Goal: Information Seeking & Learning: Learn about a topic

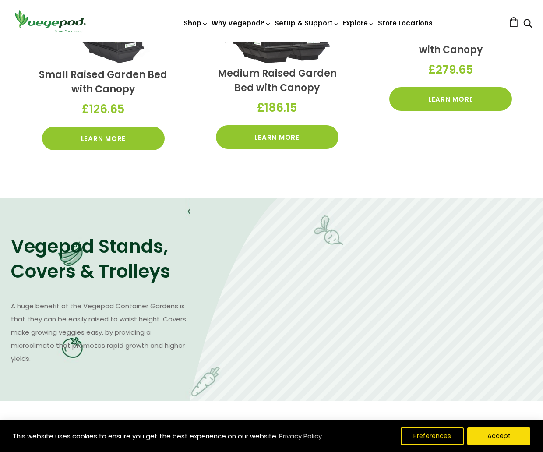
scroll to position [386, 0]
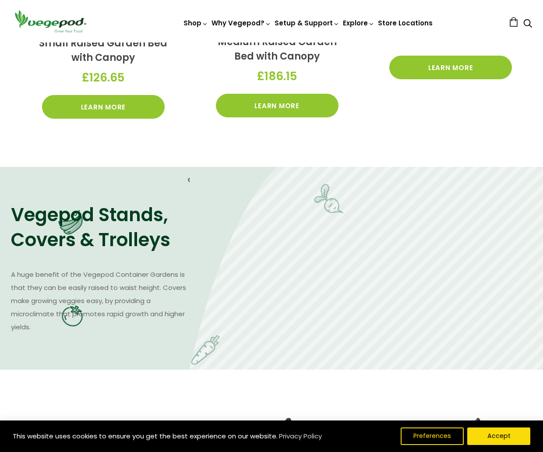
click at [92, 258] on div "Vegepod Stands, Covers & Trolleys A huge benefit of the Vegepod Container Garde…" at bounding box center [100, 268] width 179 height 131
click at [119, 255] on div "Vegepod Stands, Covers & Trolleys A huge benefit of the Vegepod Container Garde…" at bounding box center [100, 268] width 179 height 131
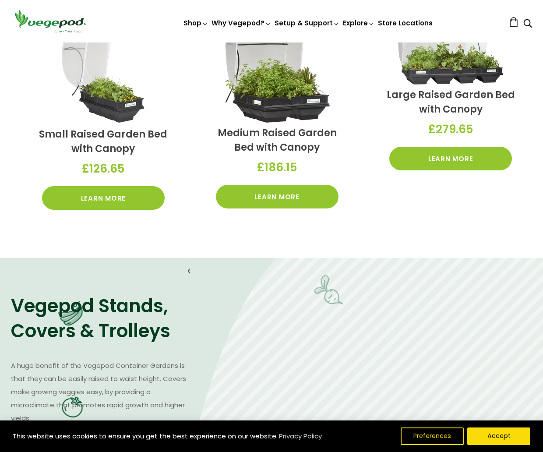
scroll to position [297, 0]
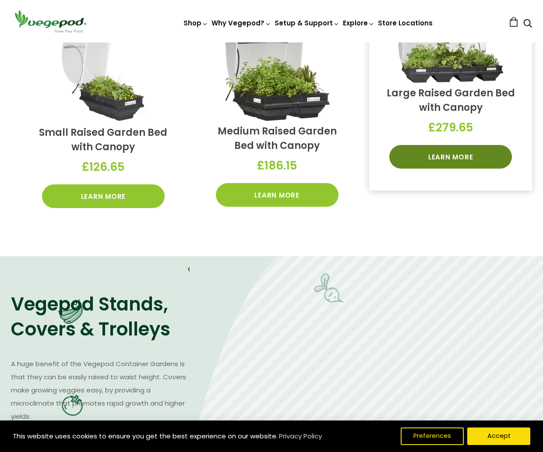
click at [452, 155] on link "Learn More" at bounding box center [451, 157] width 123 height 24
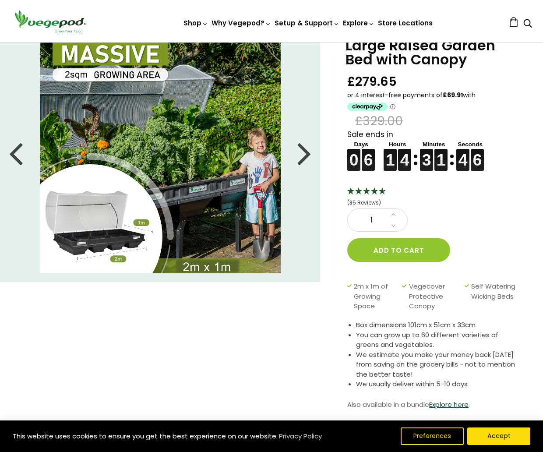
scroll to position [39, 0]
click at [303, 156] on div at bounding box center [305, 152] width 14 height 39
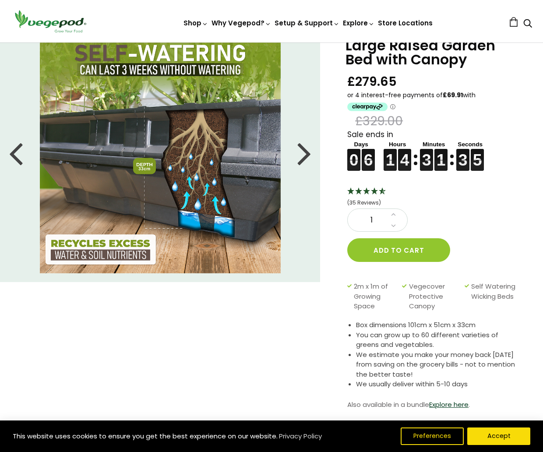
click at [305, 153] on div at bounding box center [305, 152] width 14 height 39
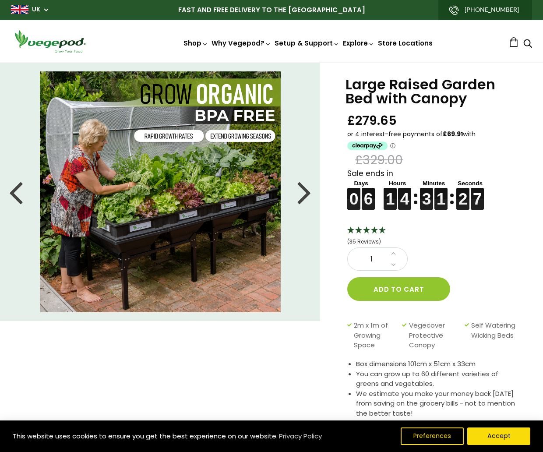
scroll to position [0, 0]
click at [301, 192] on div at bounding box center [305, 191] width 14 height 39
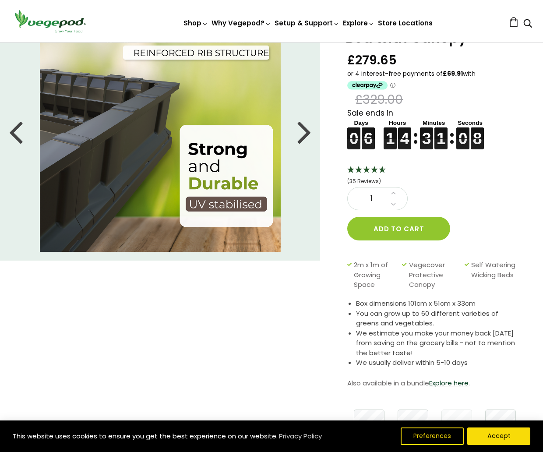
scroll to position [60, 0]
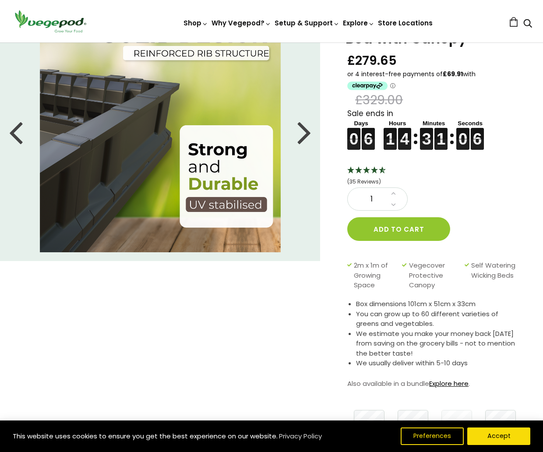
click at [458, 380] on link "Explore here" at bounding box center [448, 383] width 39 height 9
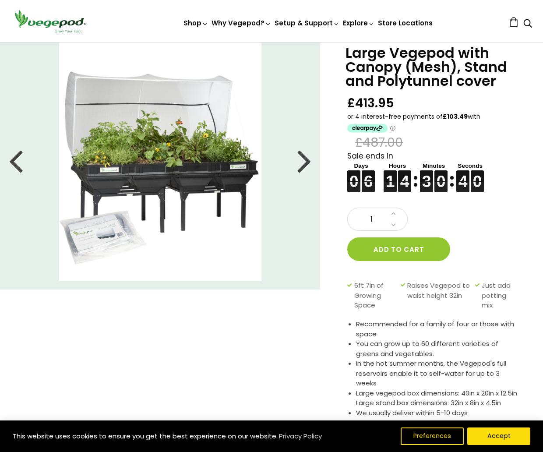
scroll to position [30, 0]
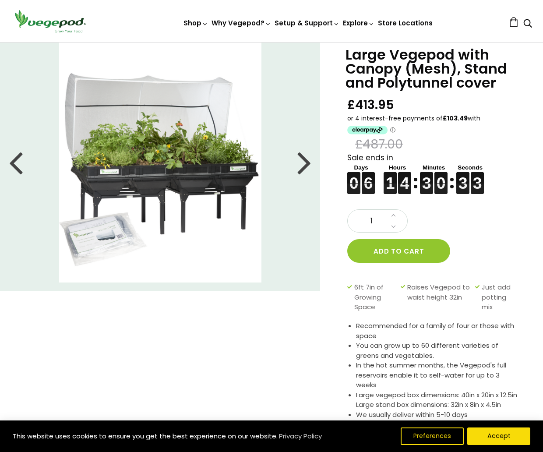
click at [307, 161] on div at bounding box center [305, 161] width 14 height 39
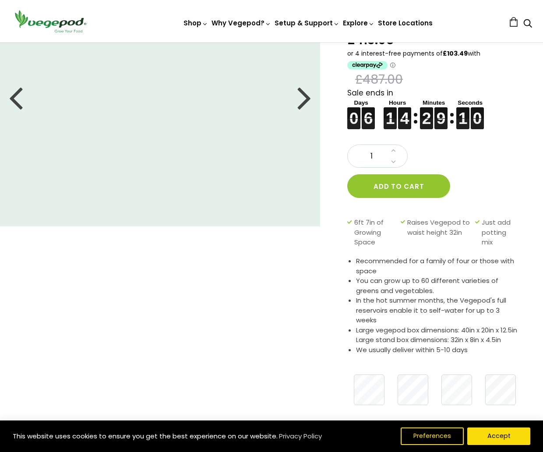
scroll to position [105, 0]
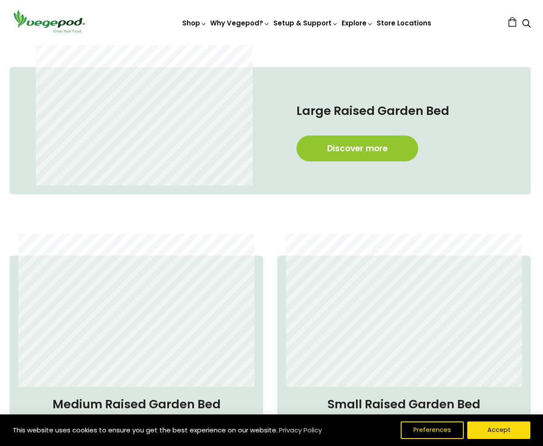
scroll to position [0, 386]
